Goal: Task Accomplishment & Management: Manage account settings

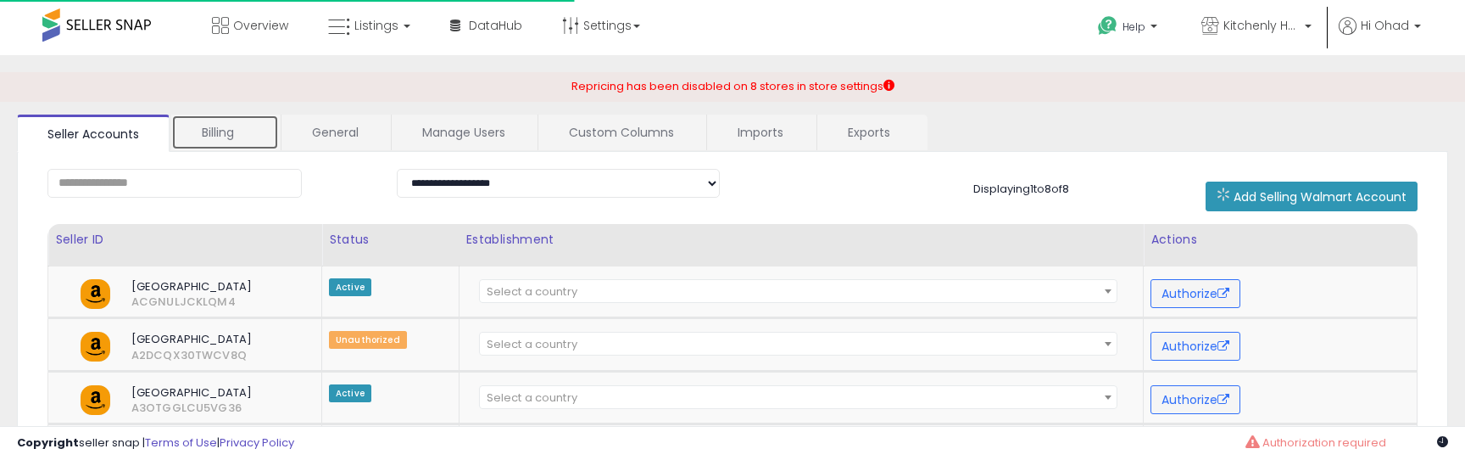
click at [227, 147] on link "Billing" at bounding box center [225, 132] width 108 height 36
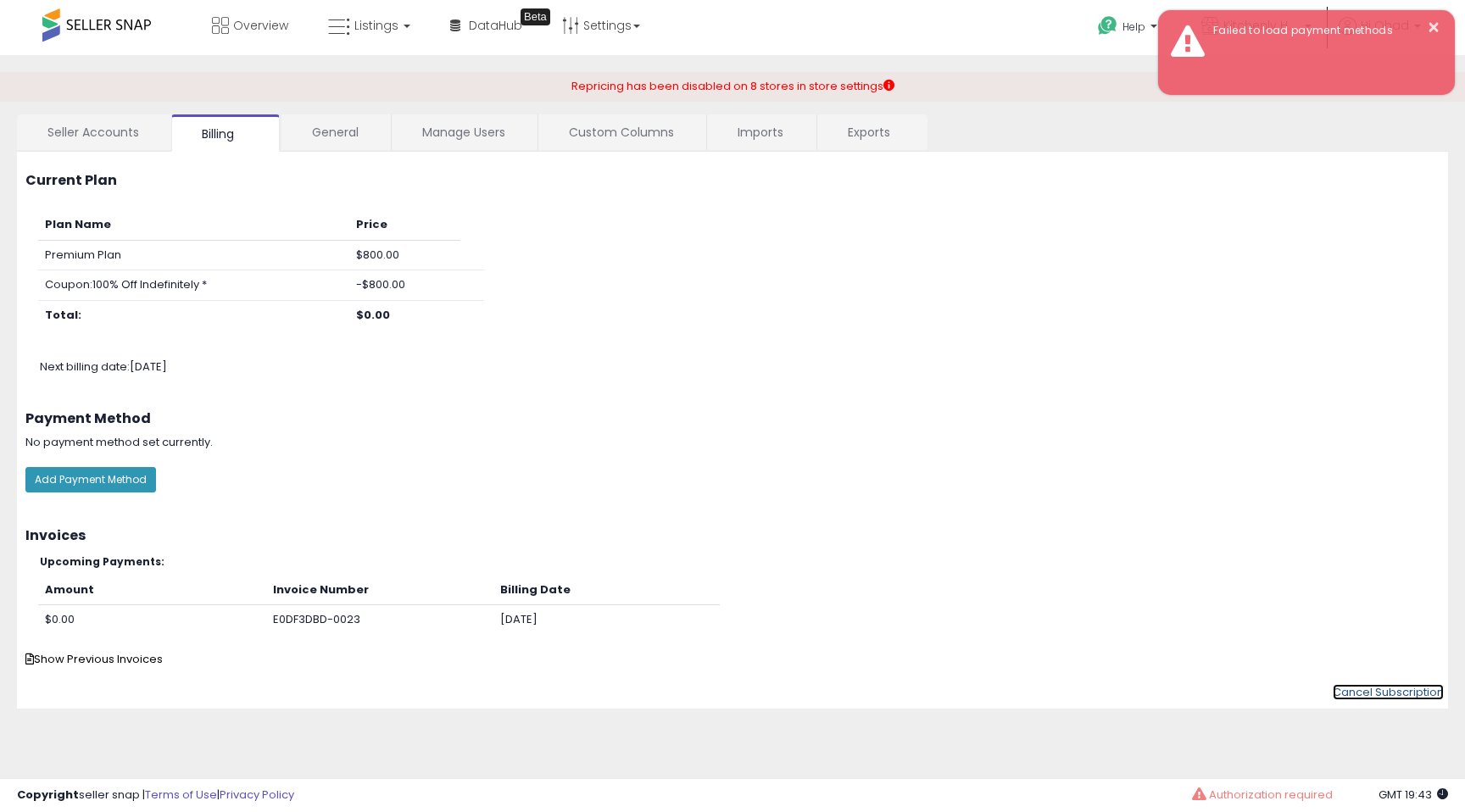
click at [1376, 459] on link "Cancel Subscription" at bounding box center [1388, 692] width 111 height 16
